Goal: Transaction & Acquisition: Purchase product/service

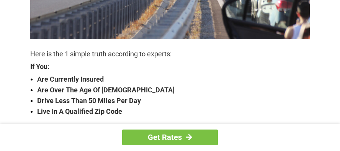
scroll to position [230, 0]
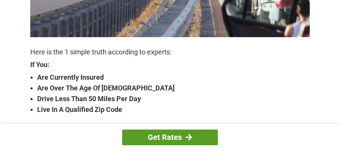
click at [190, 132] on link "Get Rates" at bounding box center [170, 137] width 96 height 16
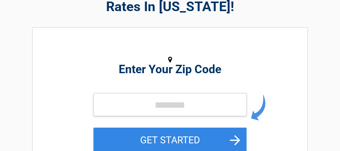
scroll to position [77, 0]
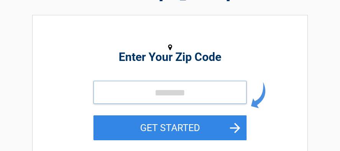
click at [145, 90] on input "tel" at bounding box center [169, 92] width 153 height 23
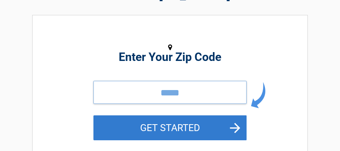
type input "*****"
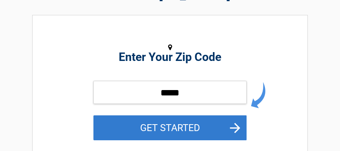
click at [169, 122] on button "GET STARTED" at bounding box center [169, 127] width 153 height 25
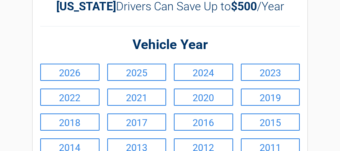
scroll to position [38, 0]
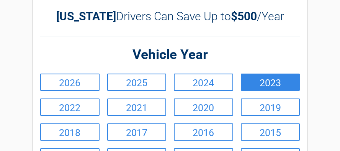
click at [274, 80] on link "2023" at bounding box center [270, 81] width 59 height 17
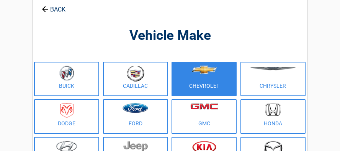
click at [227, 74] on figure at bounding box center [204, 73] width 56 height 17
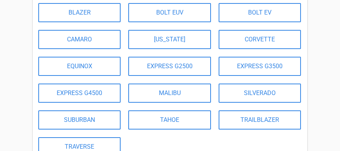
scroll to position [115, 0]
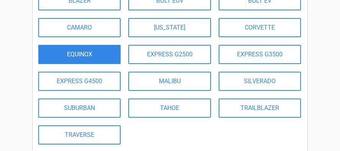
click at [96, 52] on link "EQUINOX" at bounding box center [79, 54] width 82 height 19
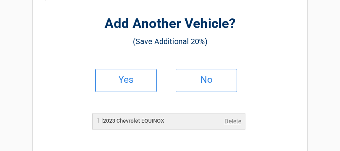
scroll to position [38, 0]
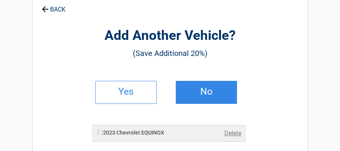
click at [220, 83] on link "No" at bounding box center [206, 92] width 61 height 23
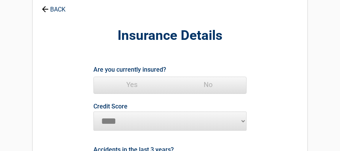
drag, startPoint x: 134, startPoint y: 80, endPoint x: 168, endPoint y: 103, distance: 40.5
click at [135, 82] on span "Yes" at bounding box center [132, 84] width 76 height 15
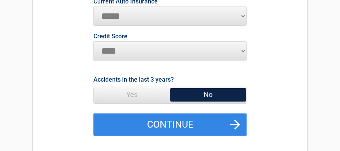
scroll to position [153, 0]
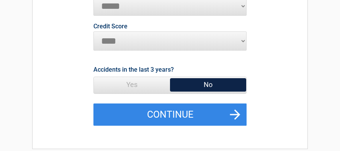
click at [207, 79] on span "No" at bounding box center [208, 84] width 76 height 15
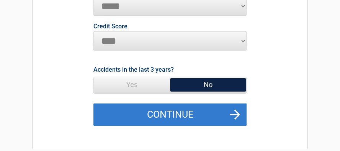
click at [207, 115] on button "Continue" at bounding box center [169, 114] width 153 height 22
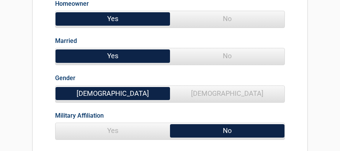
scroll to position [0, 0]
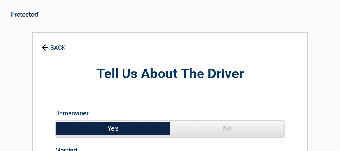
click at [128, 125] on span "Yes" at bounding box center [112, 127] width 114 height 15
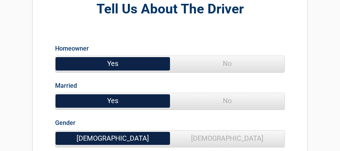
scroll to position [77, 0]
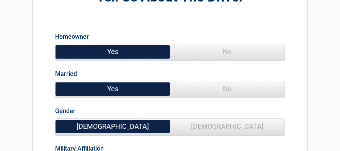
click at [230, 88] on span "No" at bounding box center [227, 88] width 114 height 15
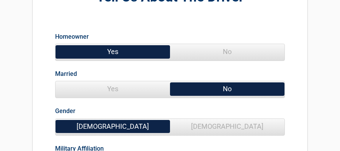
click at [122, 123] on span "[DEMOGRAPHIC_DATA]" at bounding box center [112, 126] width 114 height 15
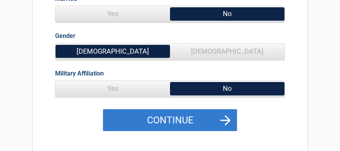
scroll to position [153, 0]
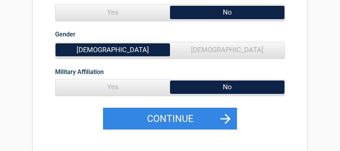
click at [234, 83] on span "No" at bounding box center [227, 86] width 114 height 15
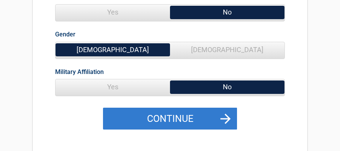
click at [191, 121] on button "Continue" at bounding box center [170, 118] width 134 height 22
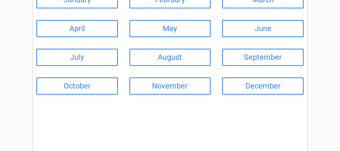
scroll to position [115, 0]
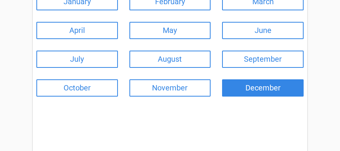
click at [271, 82] on link "December" at bounding box center [262, 87] width 81 height 17
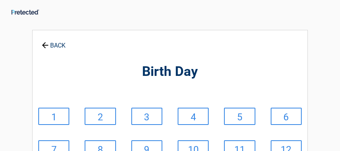
scroll to position [0, 0]
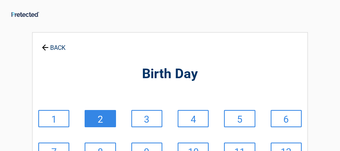
click at [103, 115] on link "2" at bounding box center [100, 118] width 31 height 17
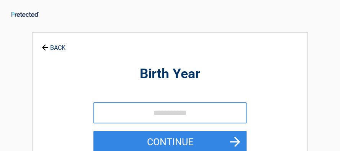
click at [56, 44] on link "BACK" at bounding box center [53, 43] width 27 height 13
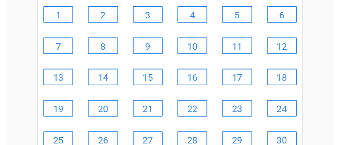
scroll to position [115, 0]
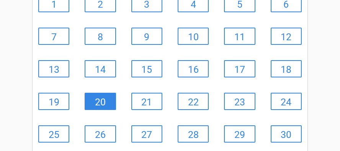
click at [104, 95] on link "20" at bounding box center [100, 101] width 31 height 17
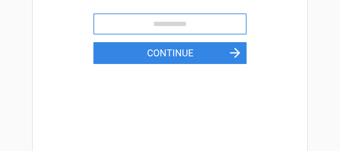
scroll to position [0, 0]
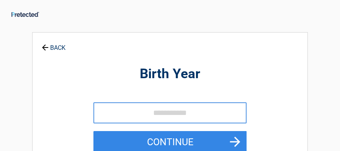
click at [111, 112] on input "tel" at bounding box center [169, 112] width 153 height 21
click at [126, 108] on input "tel" at bounding box center [169, 112] width 153 height 21
type input "****"
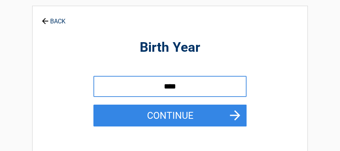
scroll to position [38, 0]
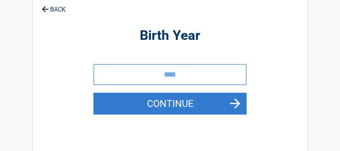
click at [178, 95] on button "Continue" at bounding box center [169, 104] width 153 height 22
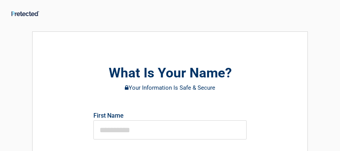
scroll to position [0, 0]
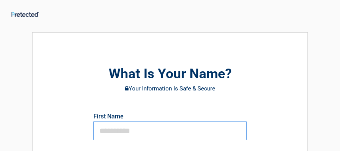
click at [142, 126] on input "text" at bounding box center [169, 130] width 153 height 19
type input "******"
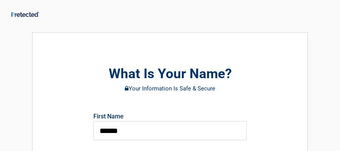
type input "**********"
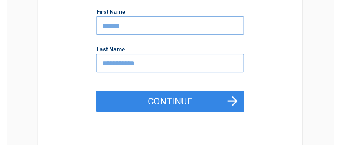
scroll to position [115, 0]
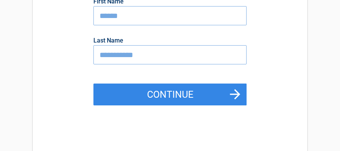
click at [145, 95] on button "Continue" at bounding box center [169, 94] width 153 height 22
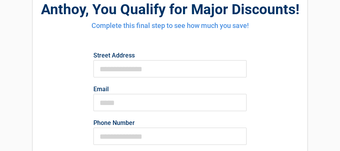
scroll to position [77, 0]
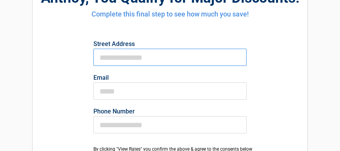
click at [158, 55] on input "First Name" at bounding box center [169, 57] width 153 height 17
type input "**********"
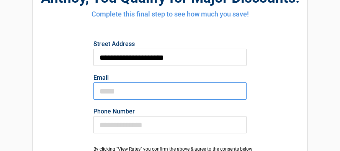
click at [152, 86] on input "Email" at bounding box center [169, 90] width 153 height 17
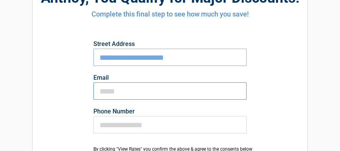
click at [137, 89] on input "Email" at bounding box center [169, 90] width 153 height 17
click at [132, 88] on input "Email" at bounding box center [169, 90] width 153 height 17
type input "**********"
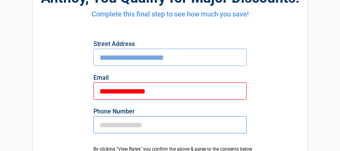
click at [174, 124] on input "Phone Number" at bounding box center [169, 124] width 153 height 17
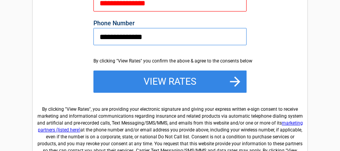
scroll to position [153, 0]
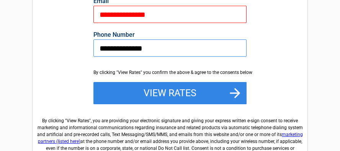
type input "**********"
click at [163, 72] on div "By clicking "View Rates" you confirm the above & agree to the consents below" at bounding box center [169, 72] width 153 height 7
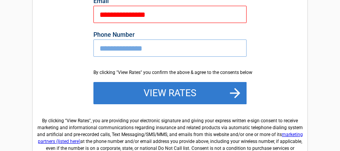
click at [218, 92] on button "View Rates" at bounding box center [169, 93] width 153 height 22
drag, startPoint x: 192, startPoint y: 84, endPoint x: 197, endPoint y: 85, distance: 5.6
click at [196, 87] on button "View Rates" at bounding box center [169, 93] width 153 height 22
click at [189, 90] on button "View Rates" at bounding box center [169, 93] width 153 height 22
click at [236, 90] on button "View Rates" at bounding box center [169, 93] width 153 height 22
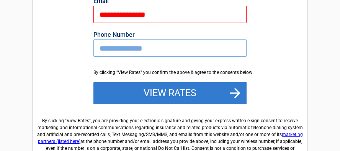
click at [218, 87] on button "View Rates" at bounding box center [169, 93] width 153 height 22
click at [235, 89] on button "View Rates" at bounding box center [169, 93] width 153 height 22
click at [190, 90] on button "View Rates" at bounding box center [169, 93] width 153 height 22
click at [174, 89] on button "View Rates" at bounding box center [169, 93] width 153 height 22
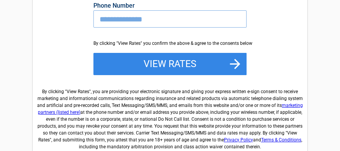
scroll to position [191, 0]
